Goal: Task Accomplishment & Management: Use online tool/utility

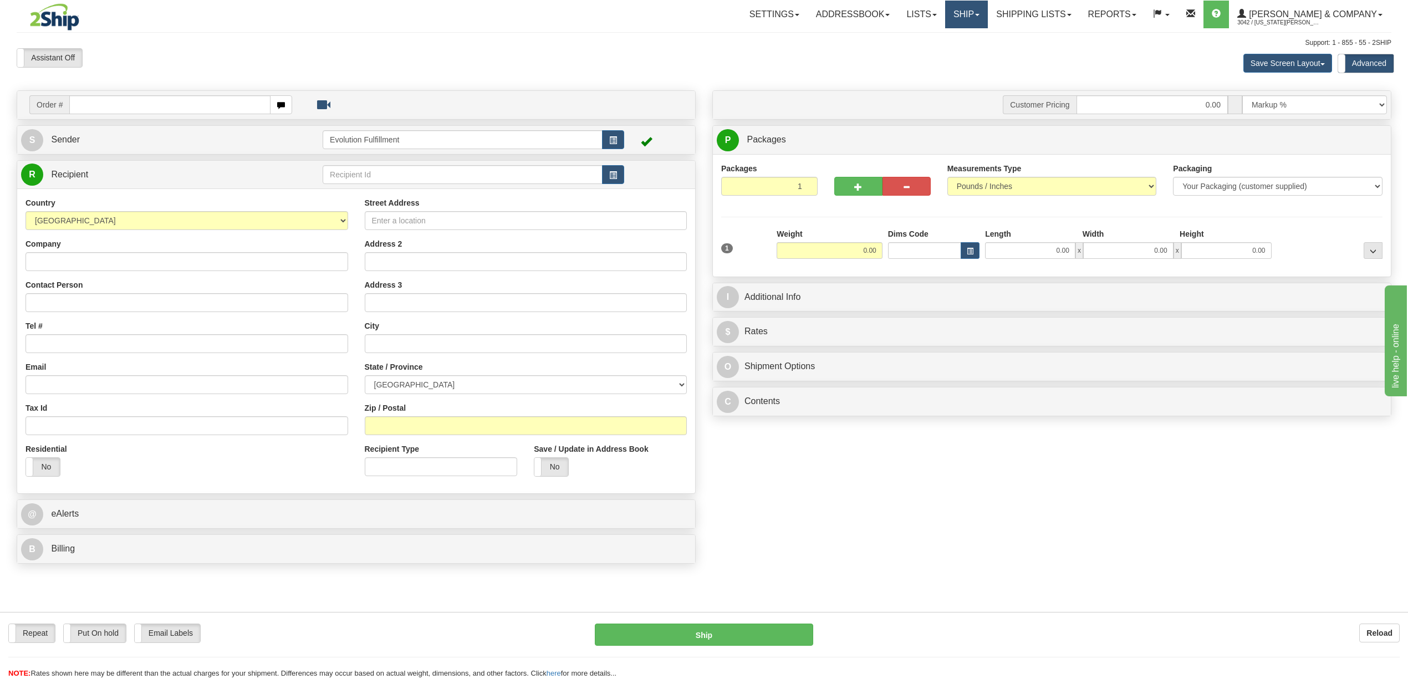
click at [983, 14] on link "Ship" at bounding box center [966, 15] width 43 height 28
click at [976, 50] on span "OnHold / Order Queue" at bounding box center [937, 53] width 78 height 9
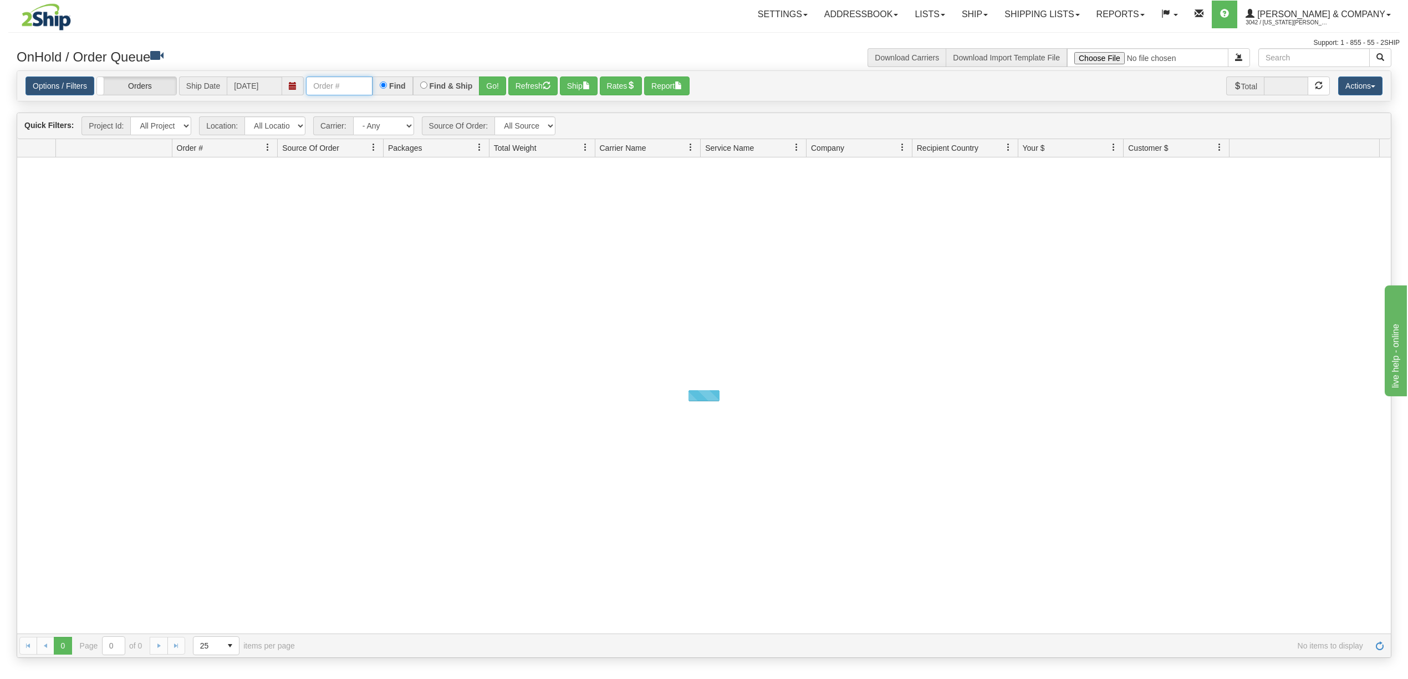
click at [353, 85] on input "text" at bounding box center [339, 86] width 67 height 19
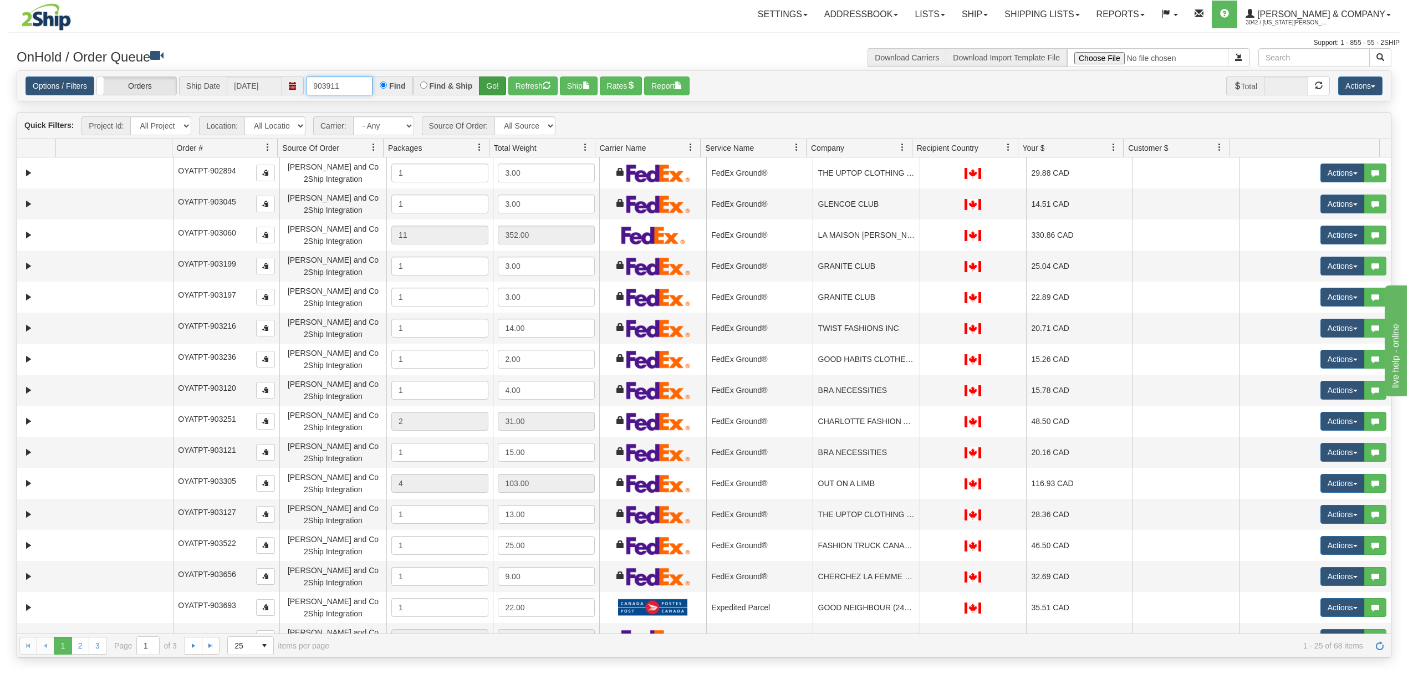
type input "903911"
click at [489, 91] on button "Go!" at bounding box center [492, 86] width 27 height 19
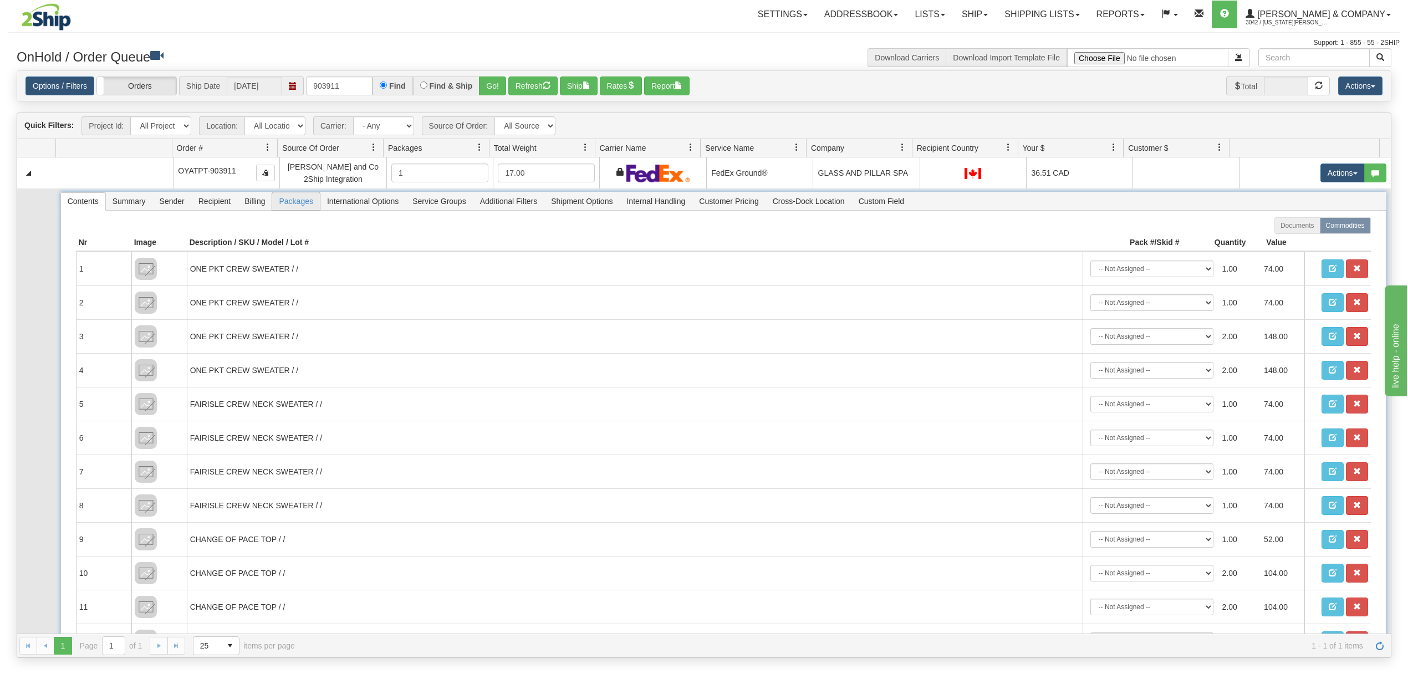
click at [305, 209] on span "Packages" at bounding box center [295, 201] width 47 height 18
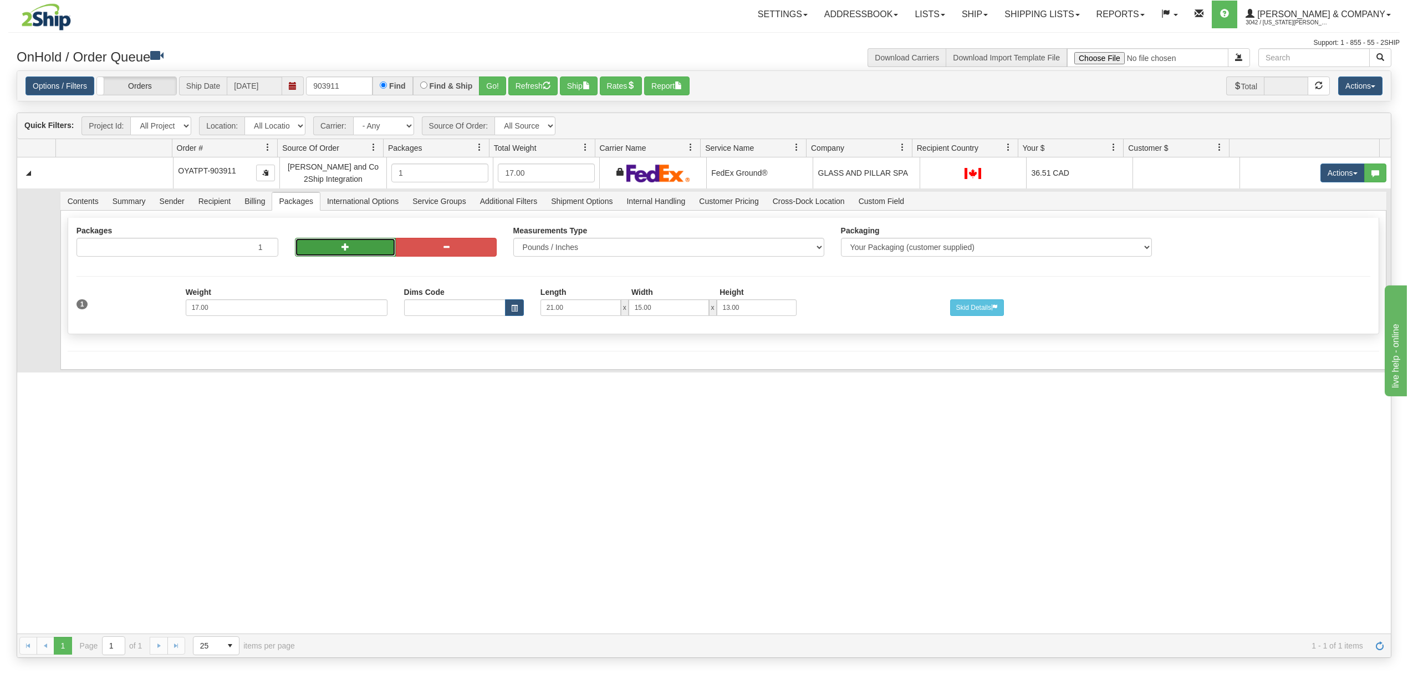
click at [351, 245] on button "button" at bounding box center [345, 247] width 101 height 19
radio input "true"
type input "2"
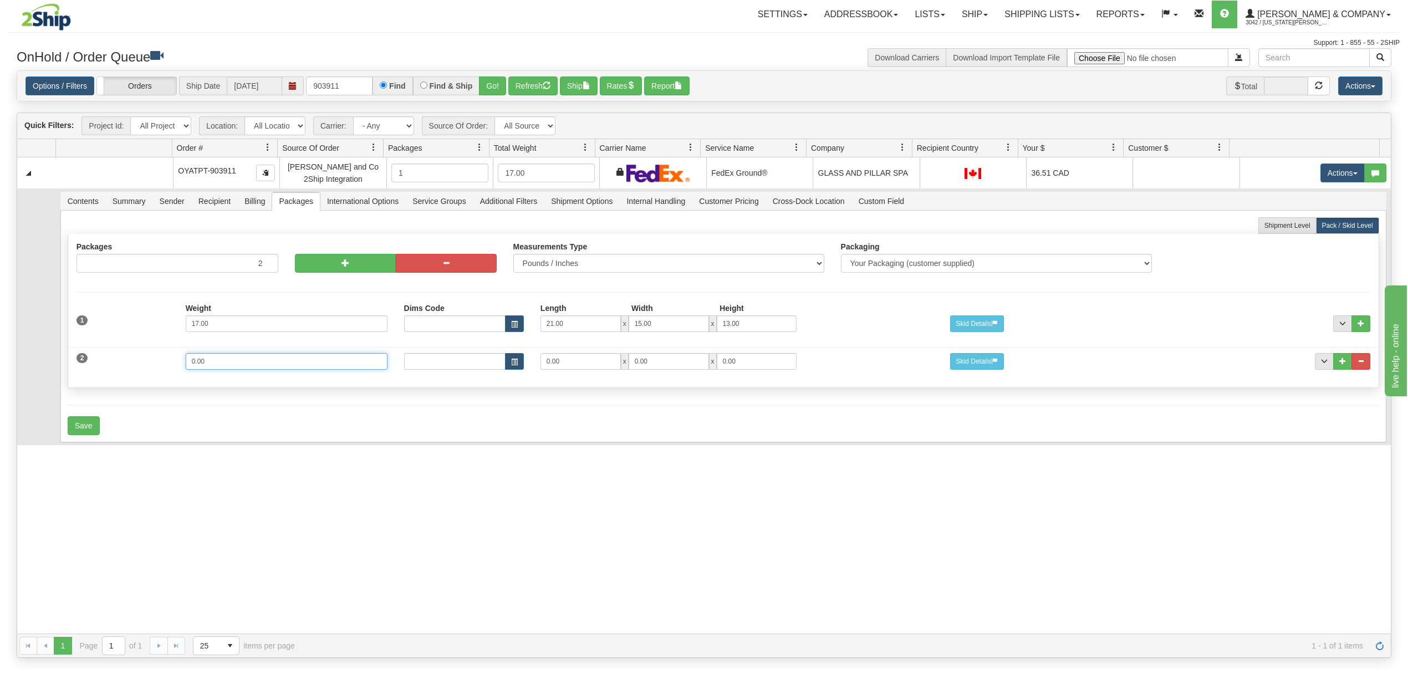
click at [262, 369] on input "0.00" at bounding box center [287, 361] width 202 height 17
type input "15"
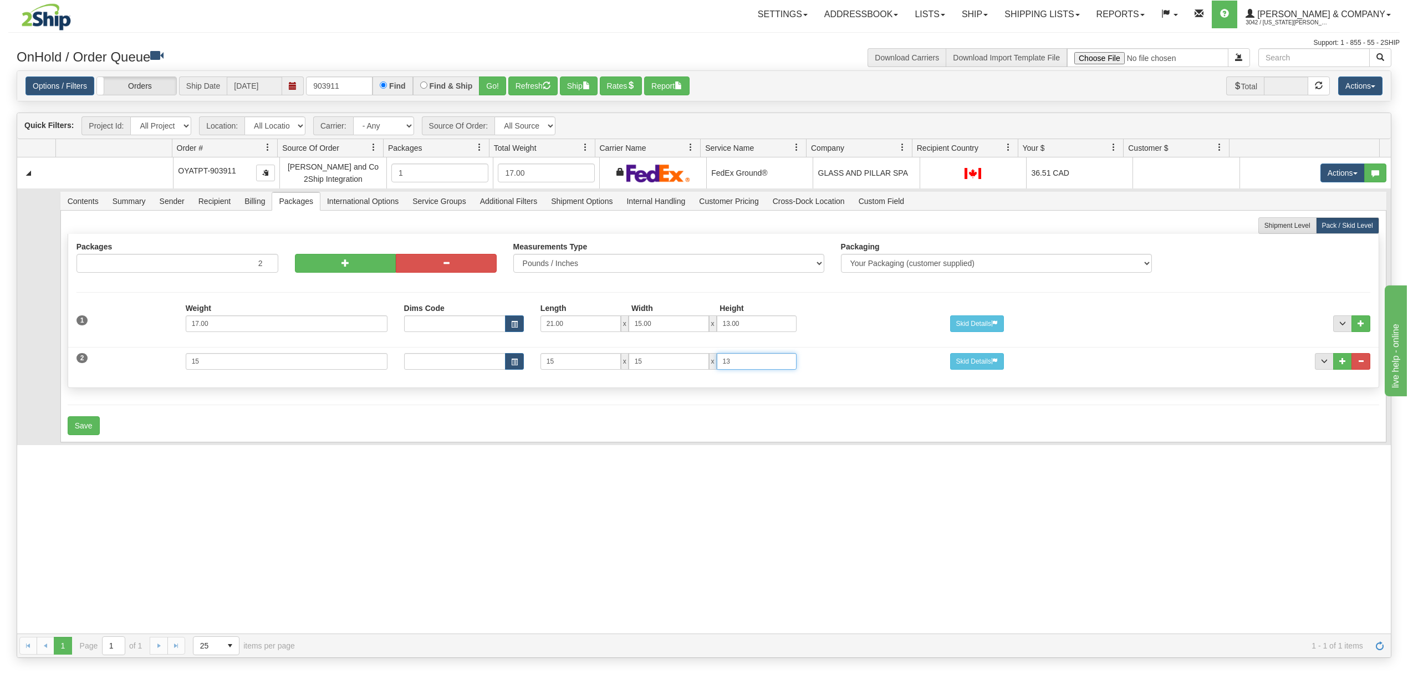
type input "13"
click at [94, 421] on button "Save" at bounding box center [84, 425] width 32 height 19
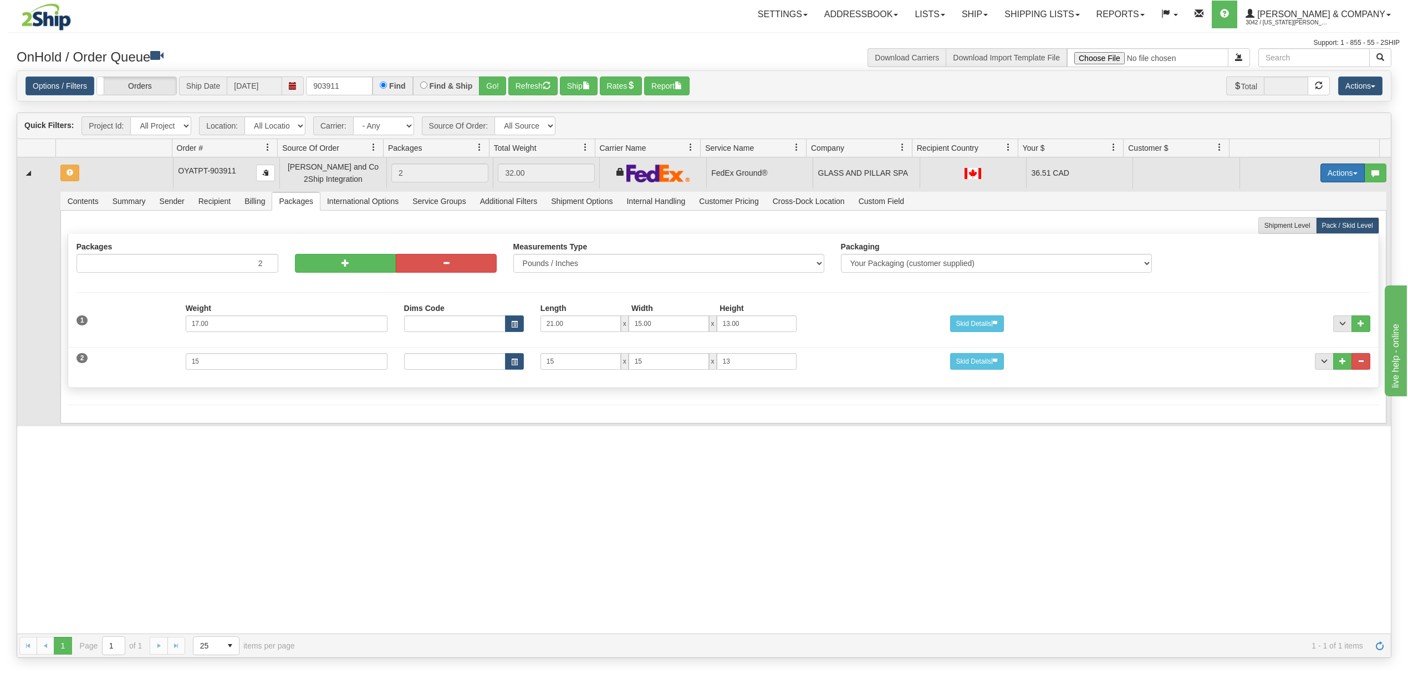
click at [1324, 167] on button "Actions" at bounding box center [1343, 173] width 44 height 19
click at [1299, 227] on span "Rate All Services" at bounding box center [1320, 222] width 67 height 9
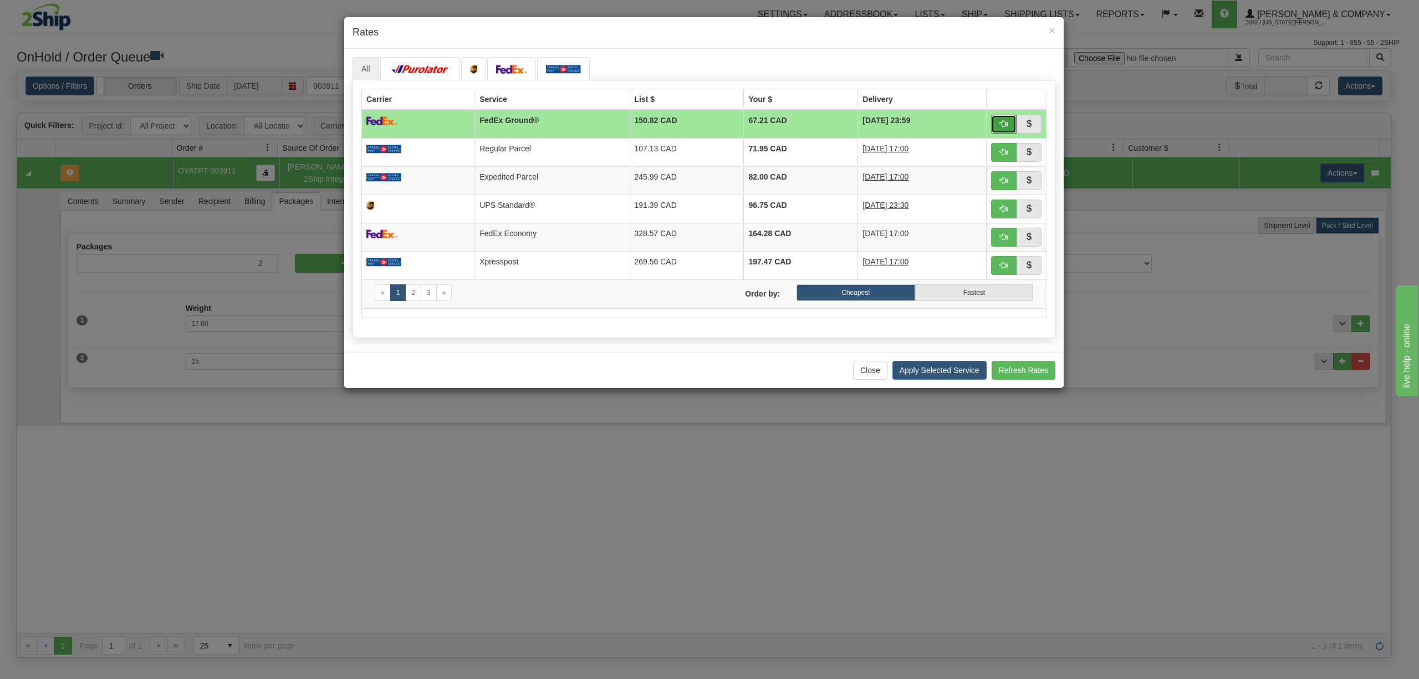
click at [1005, 118] on button "button" at bounding box center [1004, 124] width 26 height 19
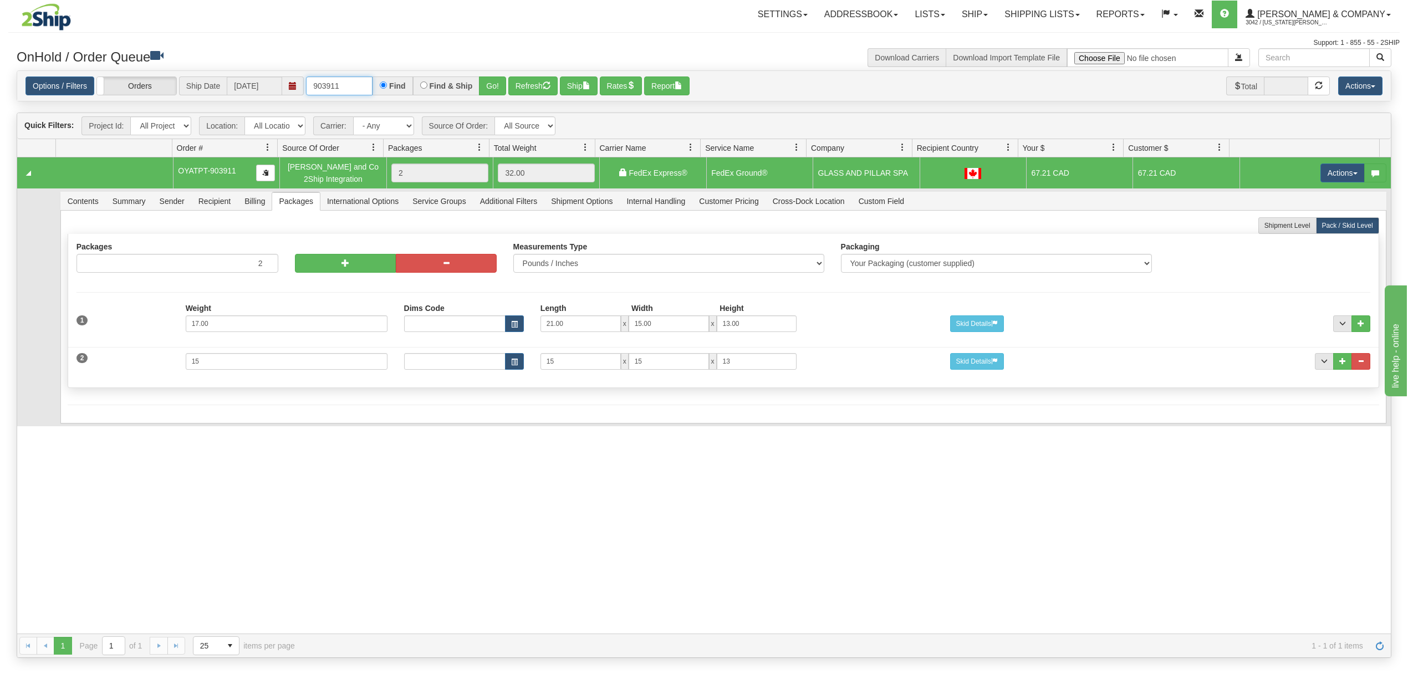
click at [349, 83] on input "903911" at bounding box center [339, 86] width 67 height 19
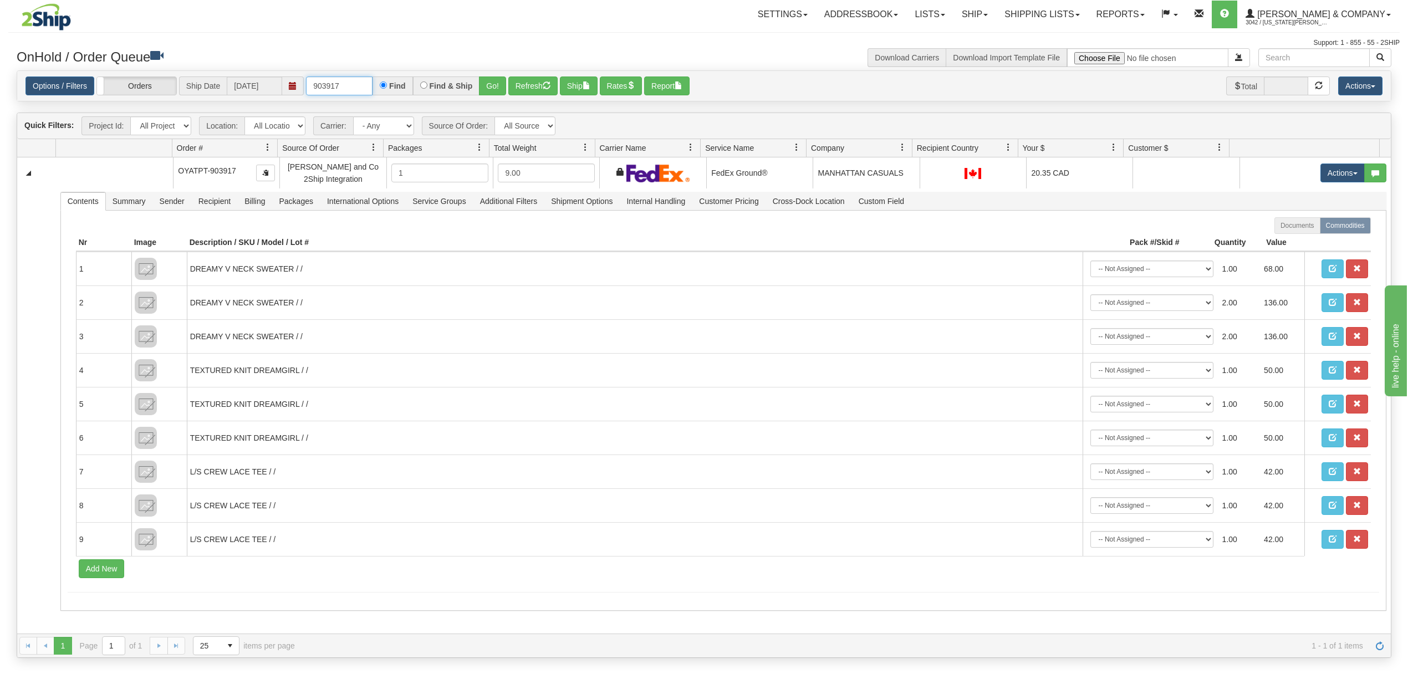
click at [349, 83] on input "903917" at bounding box center [339, 86] width 67 height 19
click at [493, 87] on button "Go!" at bounding box center [492, 86] width 27 height 19
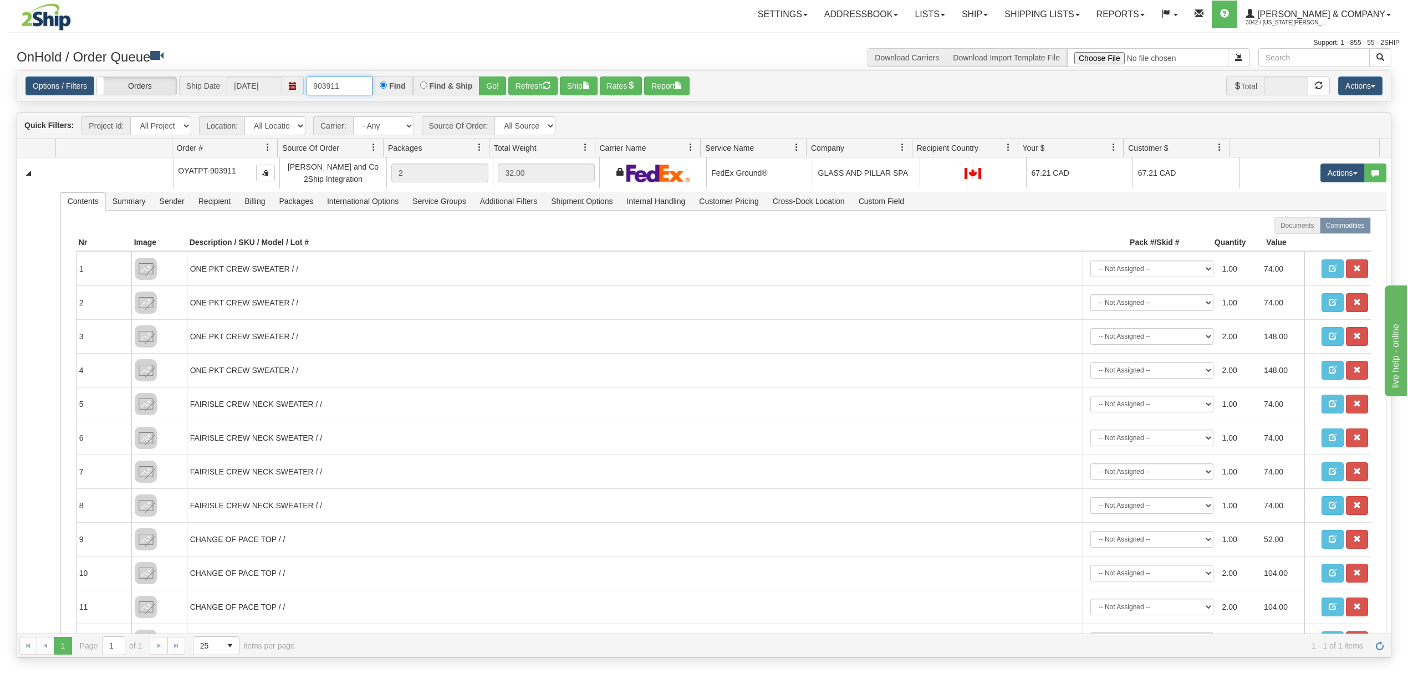
click at [364, 85] on input "903911" at bounding box center [339, 86] width 67 height 19
type input "903917"
click at [500, 101] on div "Options / Filters Group Shipments Orders Ship Date [DATE] 903917 Find Find & Sh…" at bounding box center [704, 86] width 1374 height 30
click at [499, 91] on button "Go!" at bounding box center [492, 86] width 27 height 19
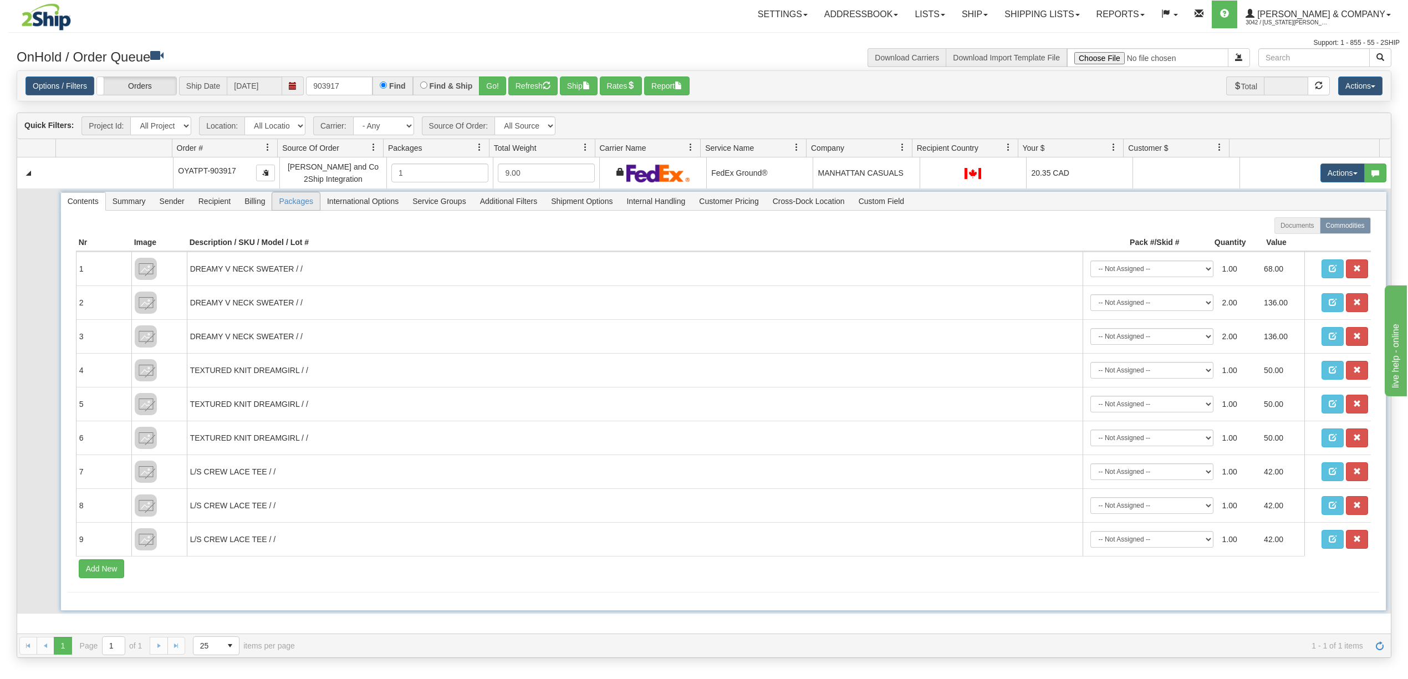
click at [293, 198] on span "Packages" at bounding box center [295, 201] width 47 height 18
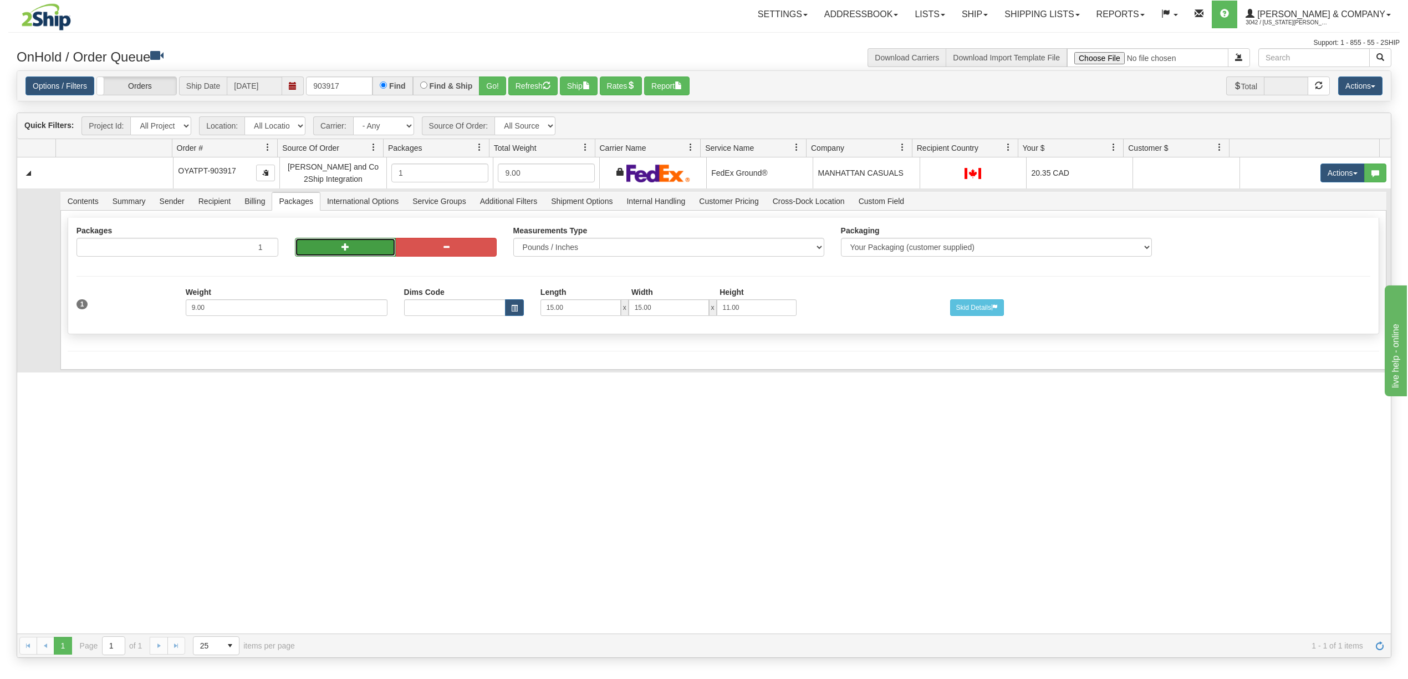
click at [368, 252] on button "button" at bounding box center [345, 247] width 101 height 19
radio input "true"
type input "2"
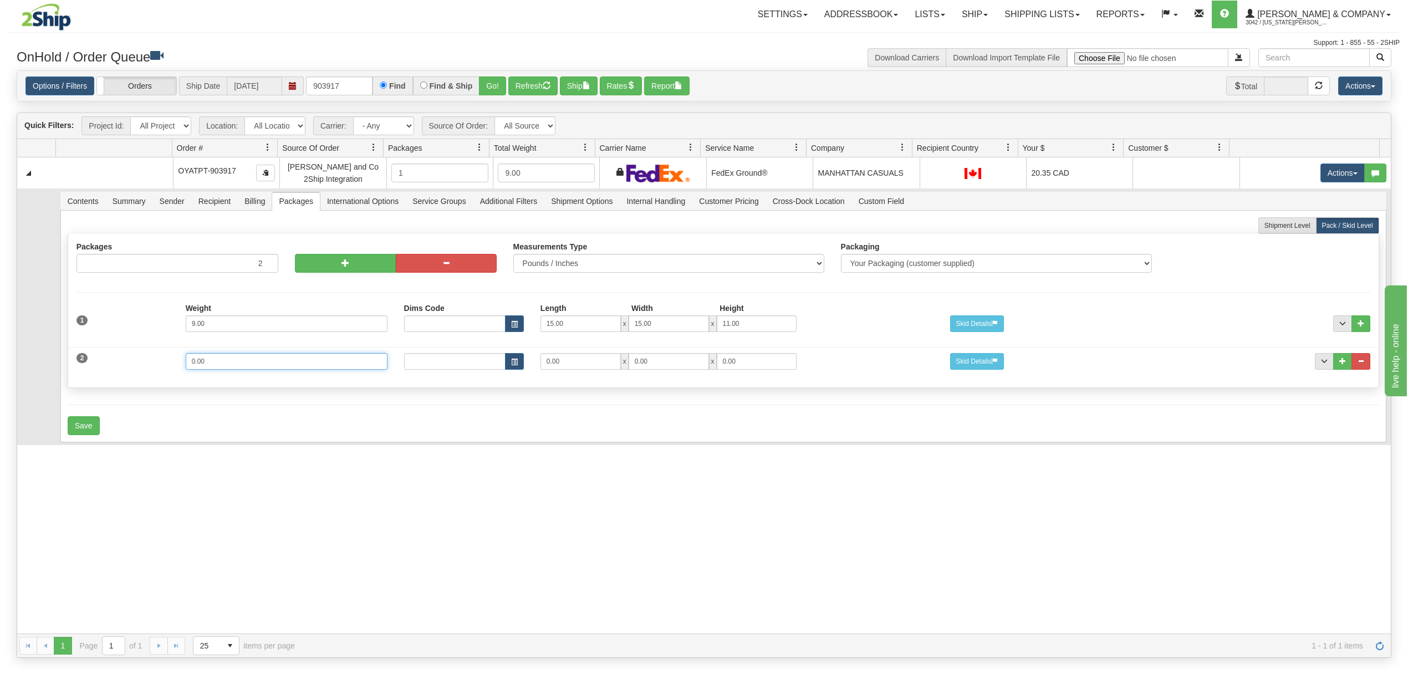
click at [230, 364] on input "0.00" at bounding box center [287, 361] width 202 height 17
type input "5"
type input "14"
type input "10"
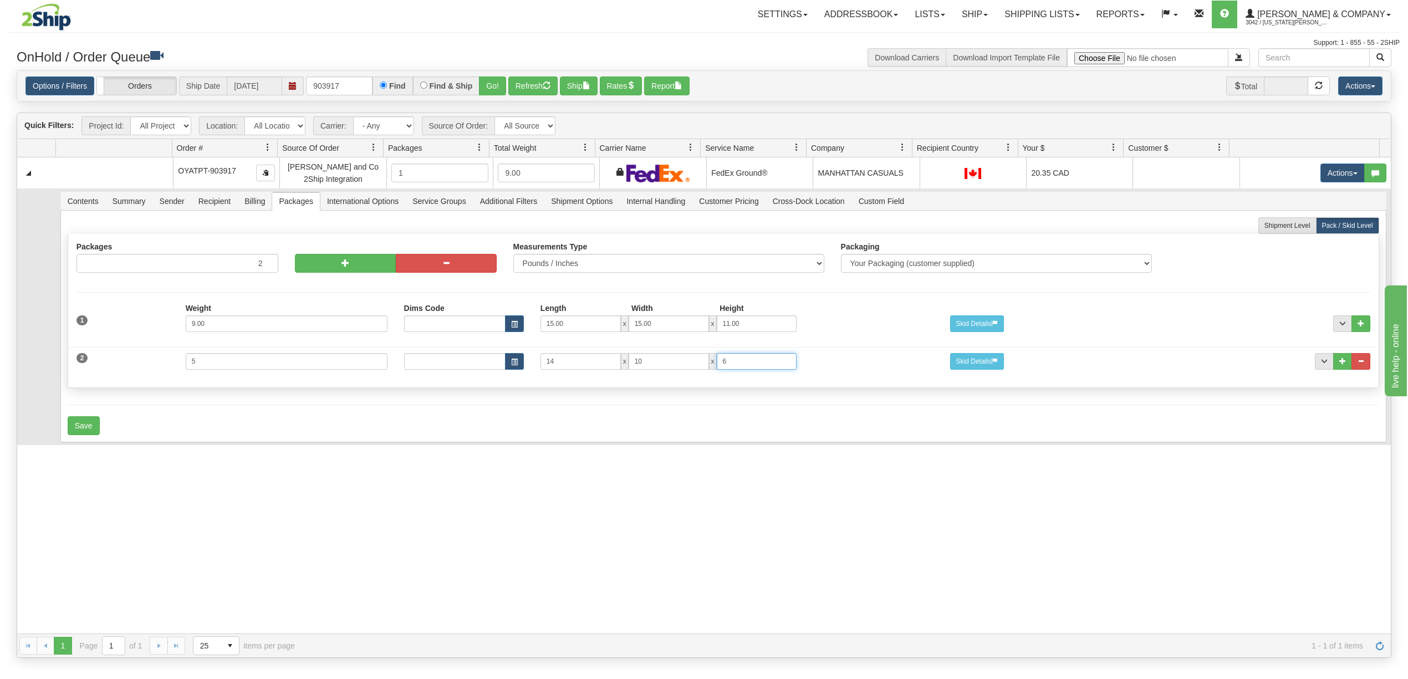
type input "6"
click at [564, 370] on input "14" at bounding box center [581, 361] width 80 height 17
type input "15"
type input "11"
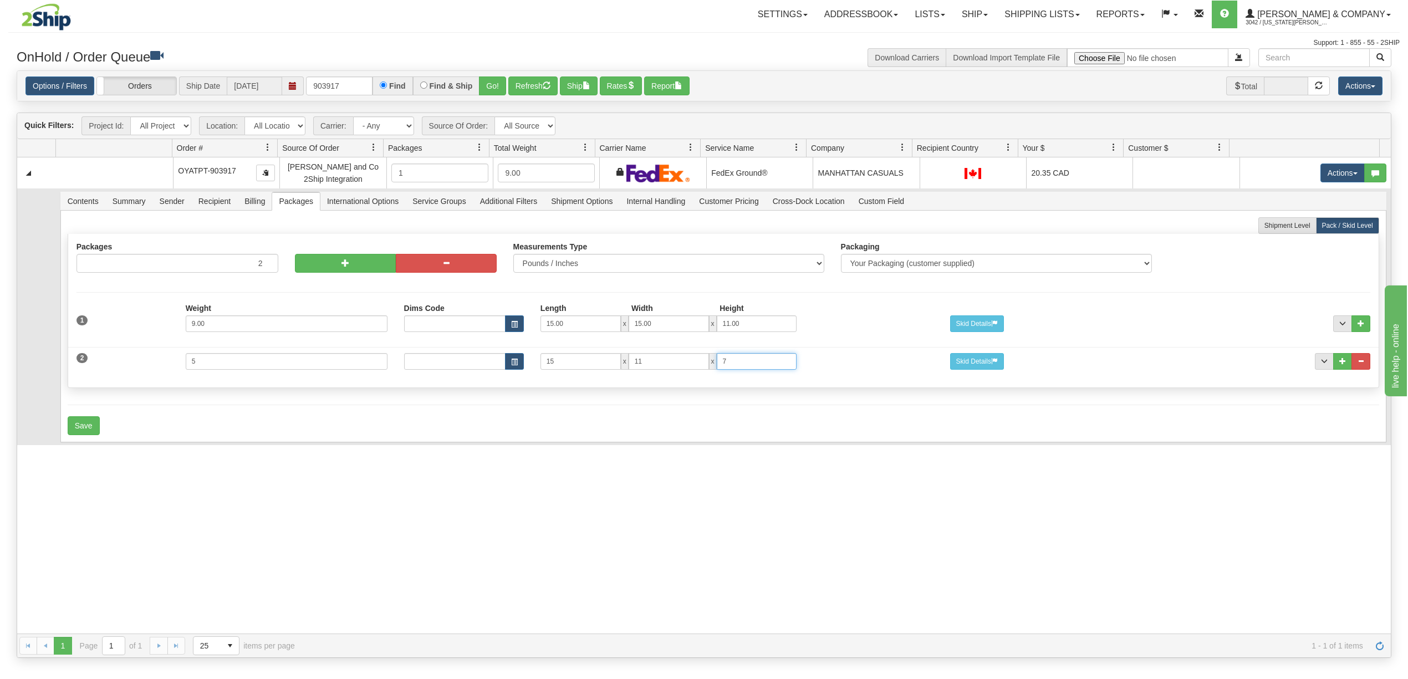
type input "7"
drag, startPoint x: 1096, startPoint y: 471, endPoint x: 1089, endPoint y: 471, distance: 7.2
click at [1097, 471] on div "31645593 Evolution Fulfillment 91171080 91171081 OYATPT-903917 [PERSON_NAME] an…" at bounding box center [704, 395] width 1374 height 476
click at [94, 426] on button "Save" at bounding box center [84, 425] width 32 height 19
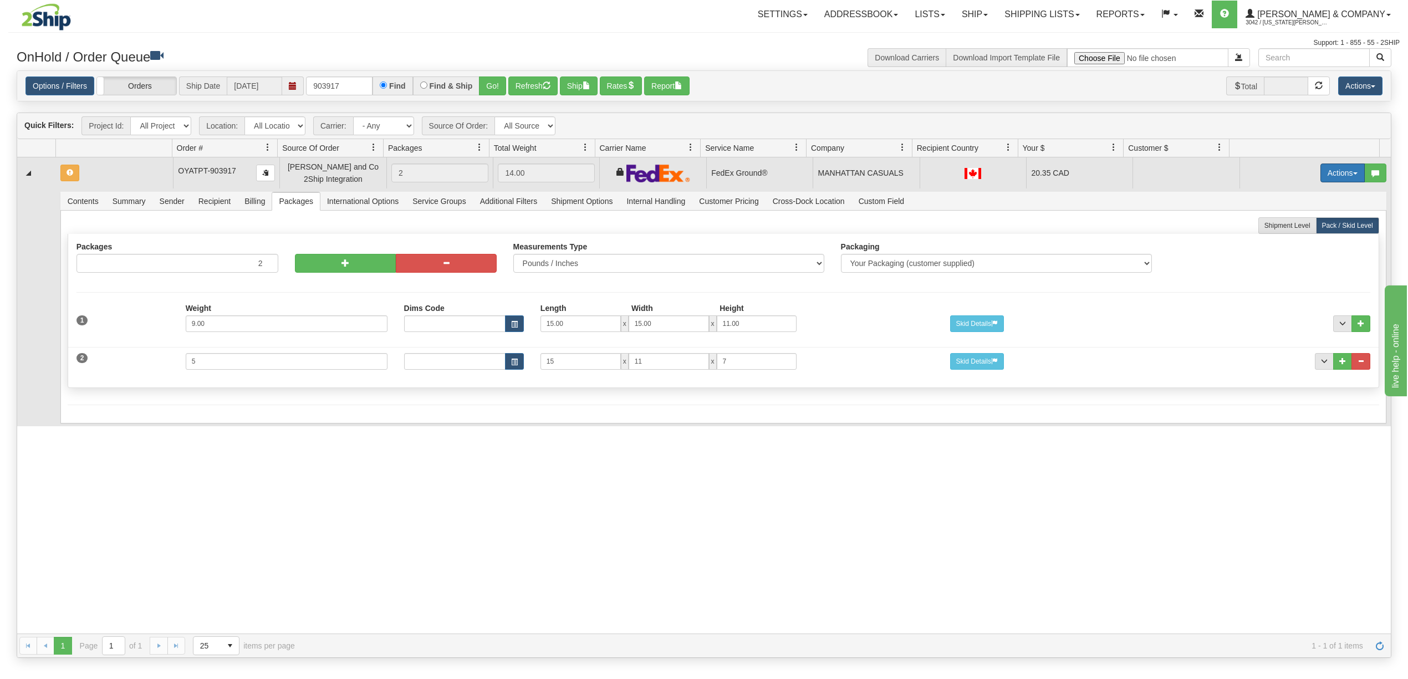
click at [1340, 171] on button "Actions" at bounding box center [1343, 173] width 44 height 19
click at [1311, 225] on span "Rate All Services" at bounding box center [1320, 222] width 67 height 9
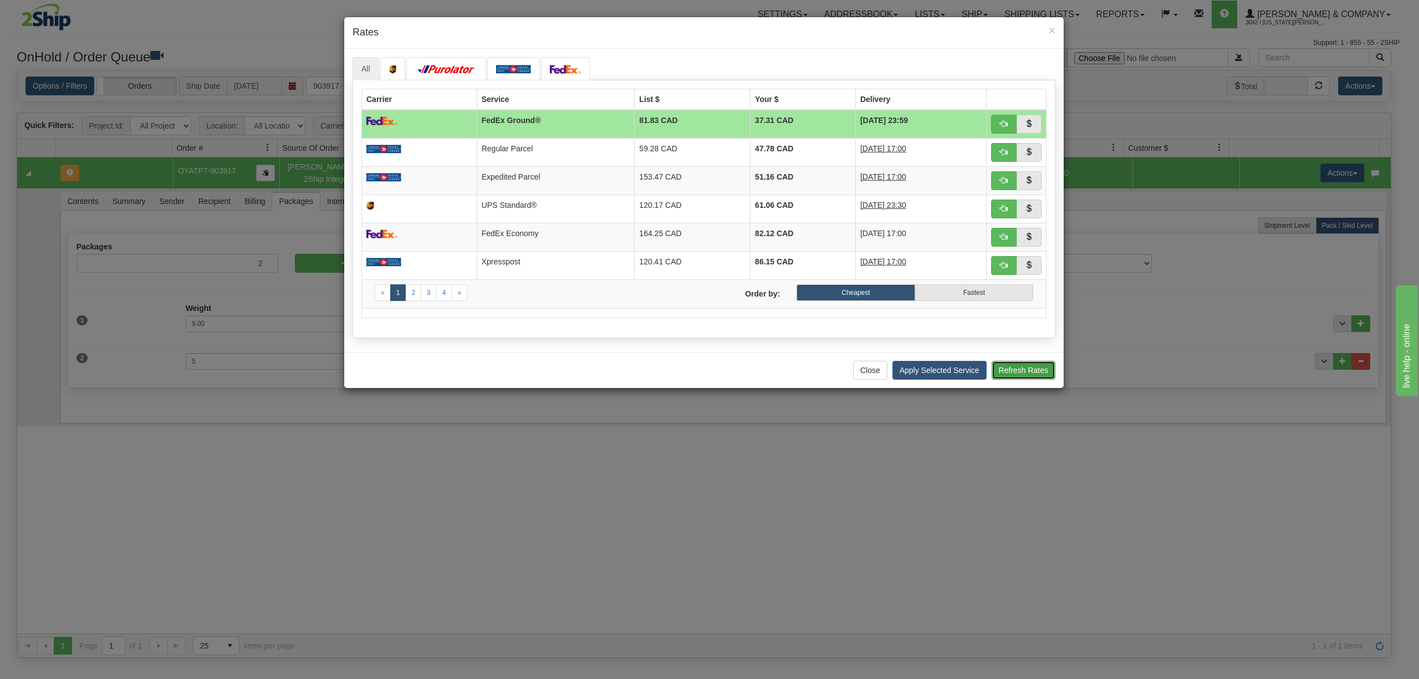
click at [1021, 380] on button "Refresh Rates" at bounding box center [1024, 370] width 64 height 19
click at [1000, 120] on span "button" at bounding box center [1004, 124] width 8 height 8
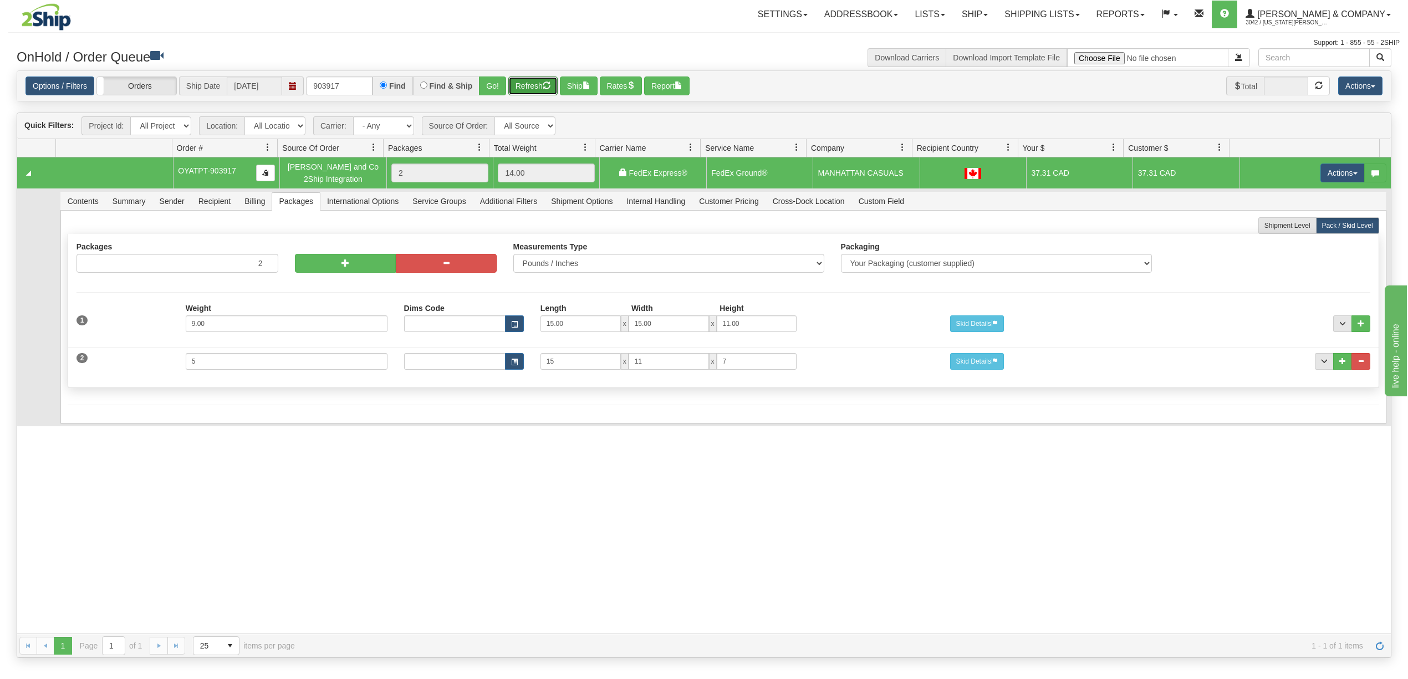
click at [547, 85] on span "button" at bounding box center [547, 85] width 8 height 8
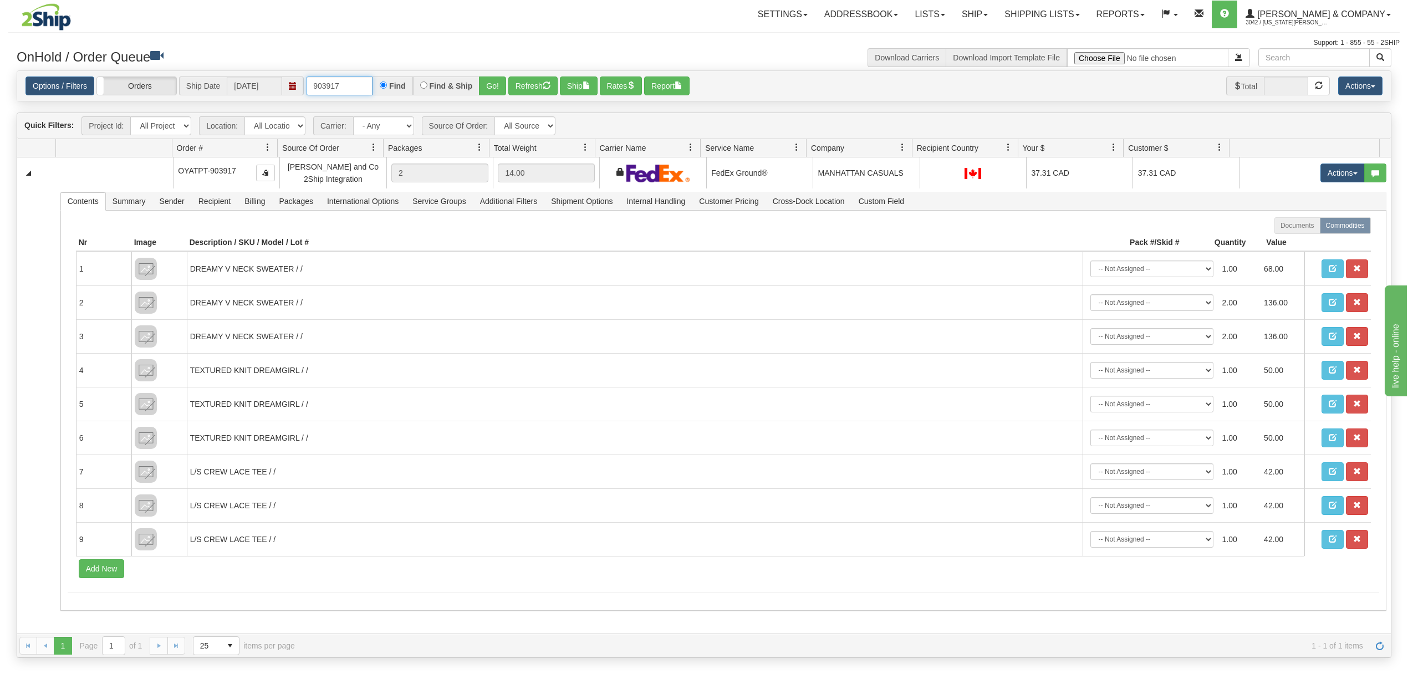
click at [353, 86] on input "903917" at bounding box center [339, 86] width 67 height 19
type input "903911"
click at [499, 92] on button "Go!" at bounding box center [492, 86] width 27 height 19
